Goal: Transaction & Acquisition: Purchase product/service

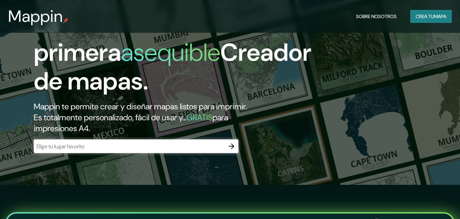
scroll to position [34, 0]
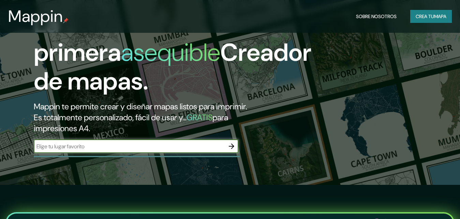
click at [141, 146] on input "text" at bounding box center [129, 146] width 191 height 8
type input "quetzaltenango"
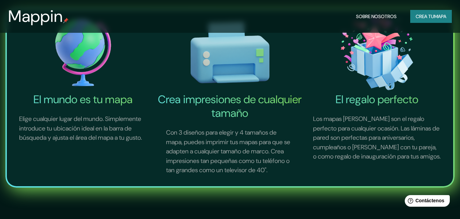
scroll to position [137, 0]
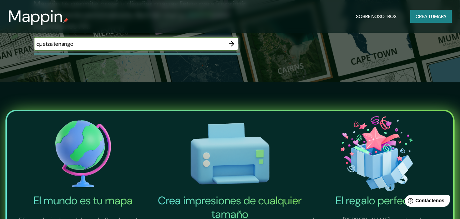
click at [233, 43] on icon "button" at bounding box center [231, 43] width 5 height 5
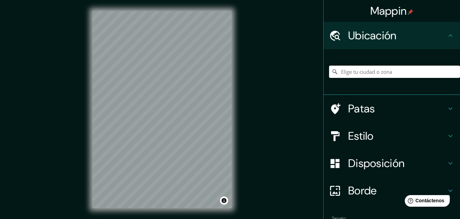
click at [359, 71] on input "Elige tu ciudad o zona" at bounding box center [394, 72] width 131 height 12
type input "Quetzaltenango, Departamento de [GEOGRAPHIC_DATA], [GEOGRAPHIC_DATA]"
click at [386, 132] on h4 "Estilo" at bounding box center [398, 136] width 98 height 14
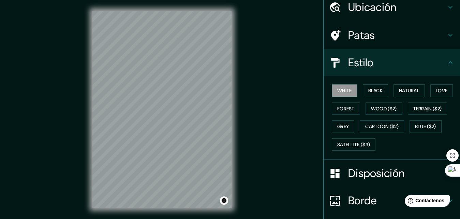
scroll to position [13, 0]
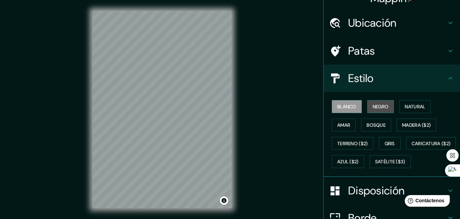
click at [376, 105] on font "Negro" at bounding box center [381, 106] width 16 height 6
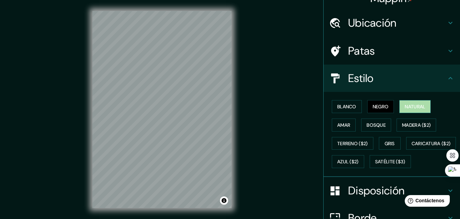
click at [408, 104] on font "Natural" at bounding box center [415, 106] width 20 height 6
click at [339, 125] on font "Amar" at bounding box center [344, 125] width 13 height 6
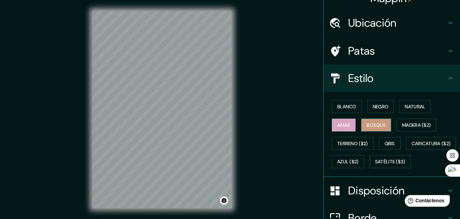
click at [376, 120] on font "Bosque" at bounding box center [376, 124] width 19 height 9
click at [423, 123] on font "Madera ($2)" at bounding box center [416, 125] width 29 height 6
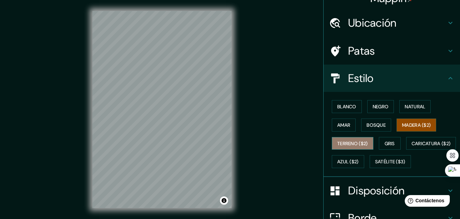
click at [358, 141] on font "Terreno ($2)" at bounding box center [353, 143] width 31 height 6
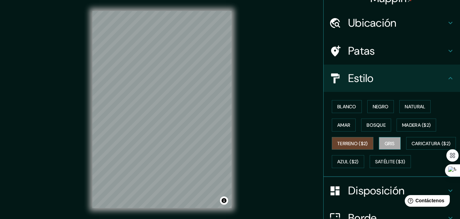
click at [388, 142] on font "Gris" at bounding box center [390, 143] width 10 height 6
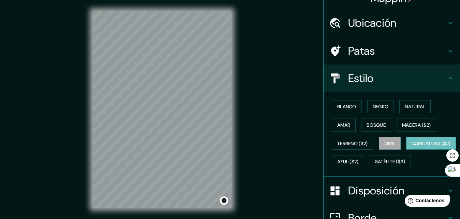
click at [412, 146] on font "Caricatura ($2)" at bounding box center [431, 143] width 39 height 6
click at [359, 160] on font "Azul ($2)" at bounding box center [349, 162] width 22 height 6
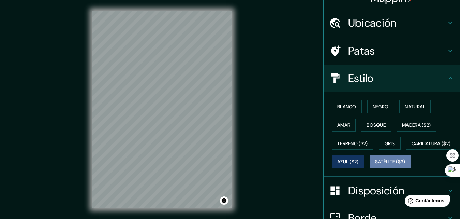
click at [375, 165] on font "Satélite ($3)" at bounding box center [390, 162] width 30 height 6
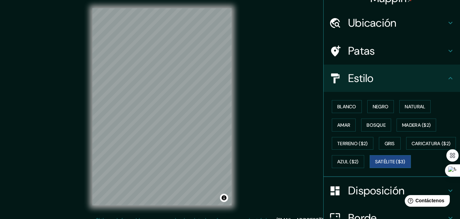
scroll to position [6, 0]
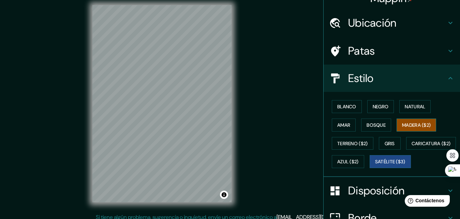
click at [402, 126] on font "Madera ($2)" at bounding box center [416, 125] width 29 height 6
click at [359, 163] on font "Azul ($2)" at bounding box center [349, 162] width 22 height 6
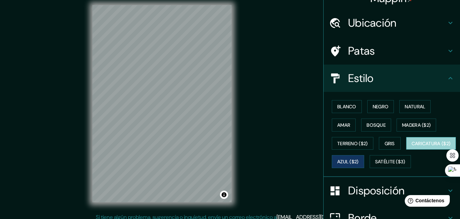
click at [412, 146] on font "Caricatura ($2)" at bounding box center [431, 143] width 39 height 6
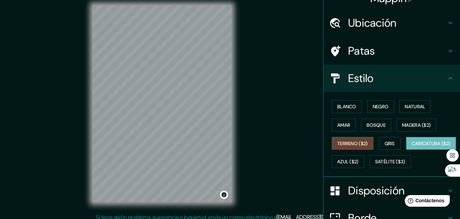
click at [352, 142] on font "Terreno ($2)" at bounding box center [353, 143] width 31 height 6
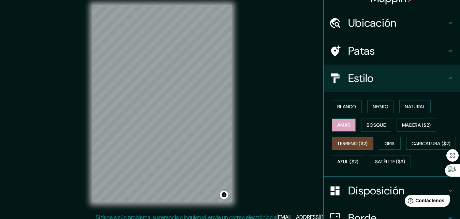
click at [340, 119] on button "Amar" at bounding box center [344, 124] width 24 height 13
click at [409, 102] on font "Natural" at bounding box center [415, 106] width 20 height 9
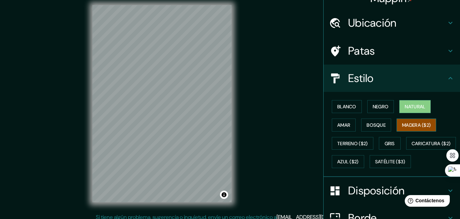
click at [416, 124] on font "Madera ($2)" at bounding box center [416, 125] width 29 height 6
